Goal: Go to known website: Access a specific website the user already knows

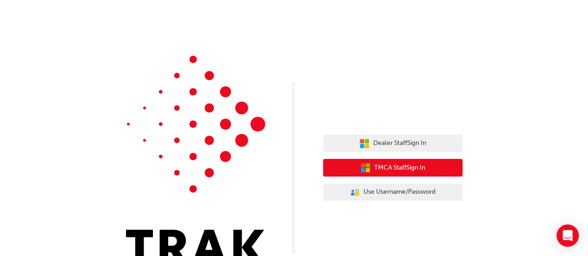
click at [410, 169] on span "TMCA Staff Sign In" at bounding box center [399, 168] width 51 height 11
